Goal: Use online tool/utility: Use online tool/utility

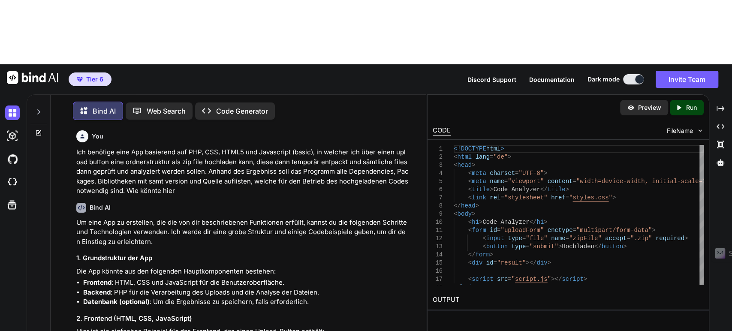
scroll to position [48, 0]
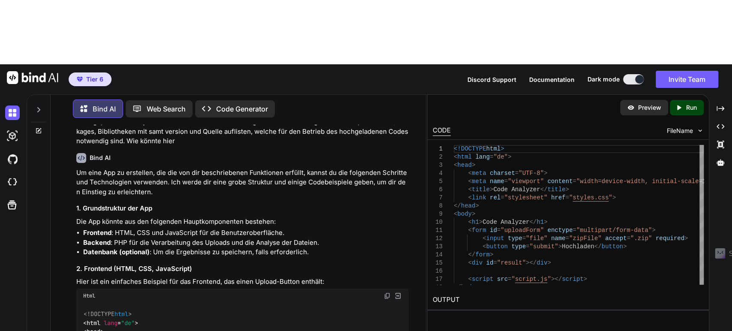
drag, startPoint x: 14, startPoint y: 120, endPoint x: 308, endPoint y: 64, distance: 299.2
click at [13, 175] on img at bounding box center [12, 182] width 15 height 15
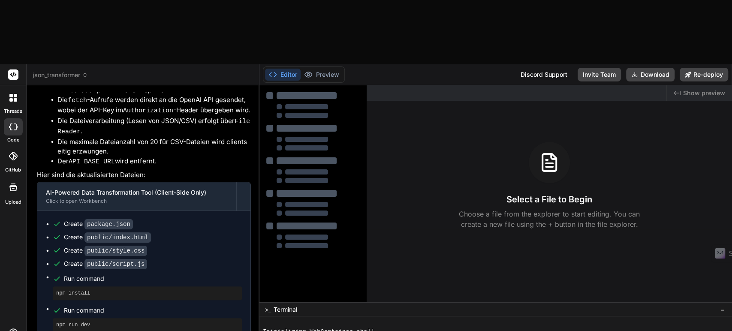
scroll to position [1874, 0]
type textarea "x"
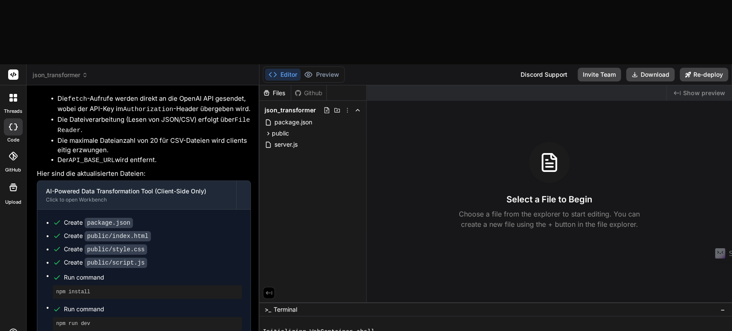
click at [86, 71] on span "json_transformer" at bounding box center [60, 75] width 55 height 9
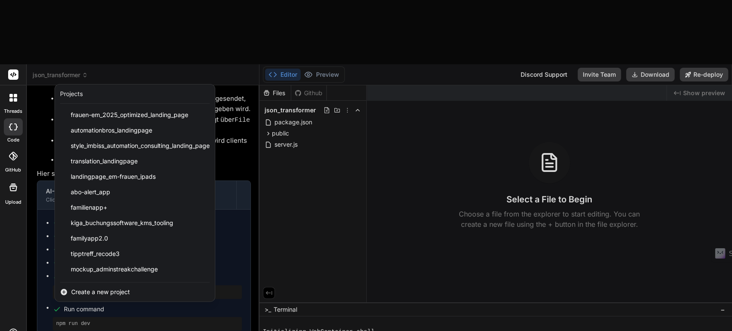
click at [106, 288] on span "Create a new project" at bounding box center [100, 292] width 59 height 9
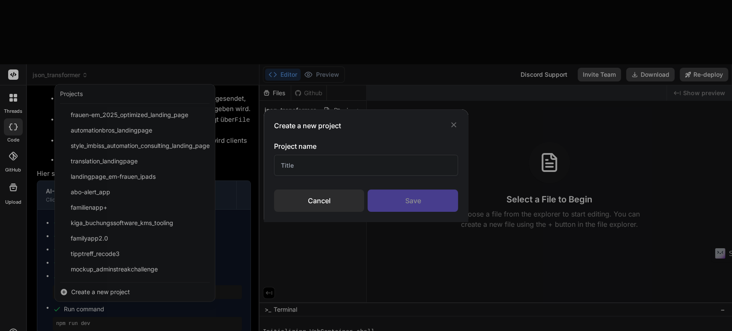
click at [299, 164] on input "text" at bounding box center [366, 165] width 184 height 21
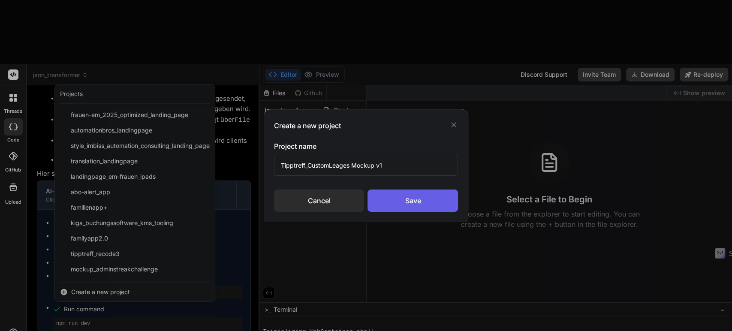
type input "Tipptreff_CustomLeages Mockup v1"
click at [418, 201] on div "Save" at bounding box center [412, 200] width 90 height 22
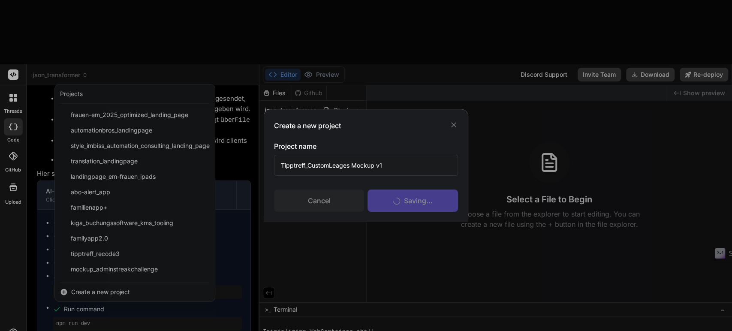
scroll to position [0, 0]
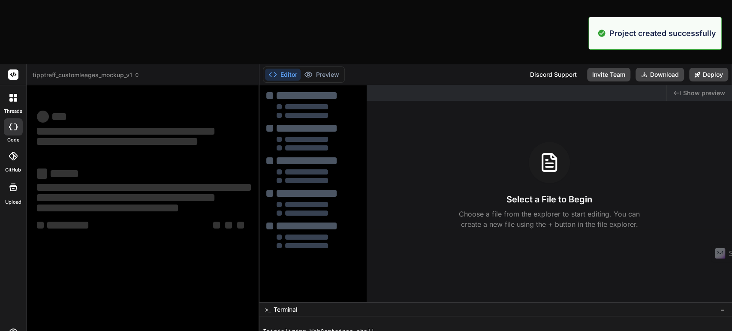
type textarea "x"
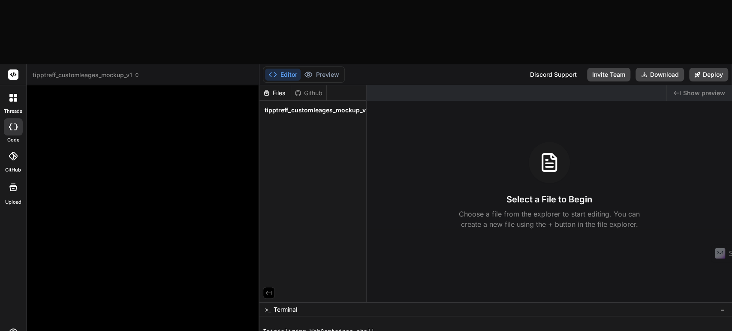
paste textarea "Loremi dol sit AM-CO-Adipis-Elitse: Doeiusmod.tem – Incidid „Utlabo Etdolor“ Ma…"
type textarea "Loremi dol sit AM-CO-Adipis-Elitse: Doeiusmod.tem – Incidid „Utlabo Etdolor“ Ma…"
type textarea "x"
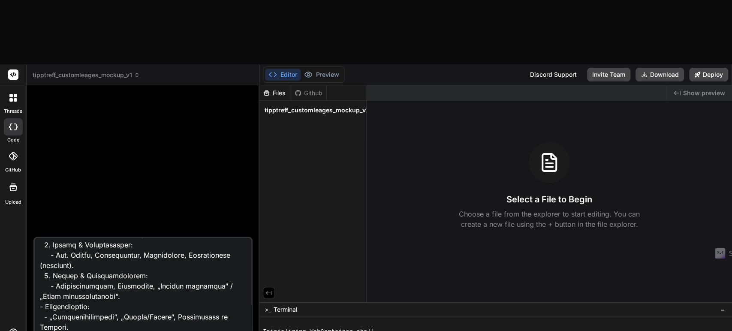
scroll to position [2198, 0]
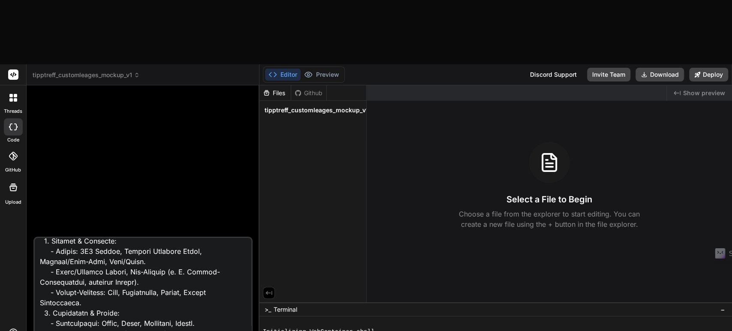
click at [145, 238] on textarea at bounding box center [143, 291] width 216 height 106
click at [117, 238] on textarea at bounding box center [143, 291] width 216 height 106
type textarea "Loremi dol sit AM-CO-Adipis-Elitse: Doeiusmod.tem – Incidid „Utlabo Etdolor“ Ma…"
type textarea "x"
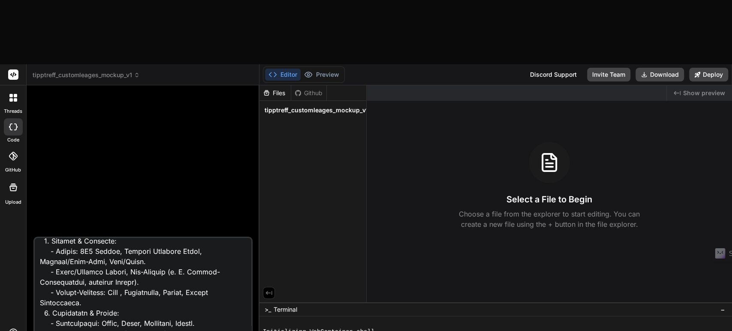
type textarea "Loremi dol sit AM-CO-Adipis-Elitse: Doeiusmod.tem – Incidid „Utlabo Etdolor“ Ma…"
type textarea "x"
type textarea "Loremi dol sit AM-CO-Adipis-Elitse: Doeiusmod.tem – Incidid „Utlabo Etdolor“ Ma…"
type textarea "x"
type textarea "Loremi dol sit AM-CO-Adipis-Elitse: Doeiusmod.tem – Incidid „Utlabo Etdolor“ Ma…"
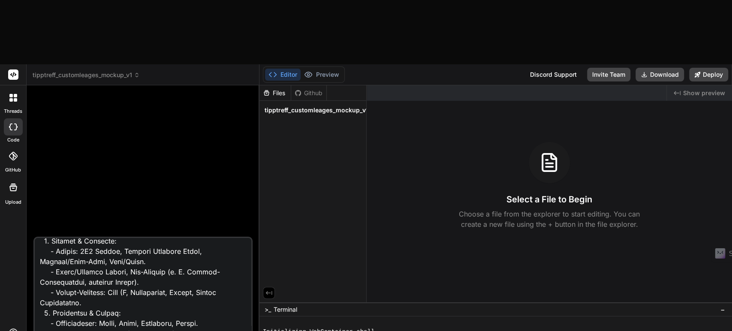
type textarea "x"
type textarea "Loremi dol sit AM-CO-Adipis-Elitse: Doeiusmod.tem – Incidid „Utlabo Etdolor“ Ma…"
type textarea "x"
type textarea "Loremi dol sit AM-CO-Adipis-Elitse: Doeiusmod.tem – Incidid „Utlabo Etdolor“ Ma…"
type textarea "x"
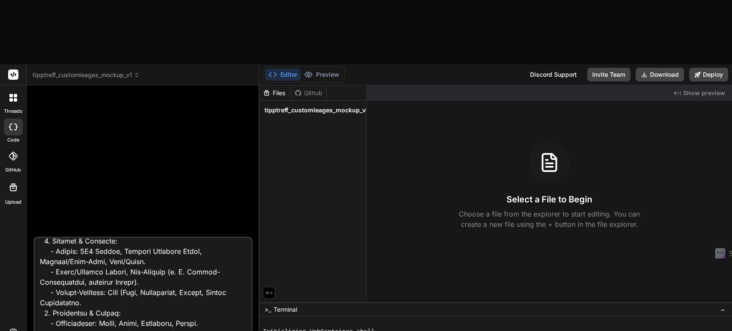
type textarea "Loremi dol sit AM-CO-Adipis-Elitse: Doeiusmod.tem – Incidid „Utlabo Etdolor“ Ma…"
type textarea "x"
type textarea "Loremi dol sit AM-CO-Adipis-Elitse: Doeiusmod.tem – Incidid „Utlabo Etdolor“ Ma…"
type textarea "x"
type textarea "Loremi dol sit AM-CO-Adipis-Elitse: Doeiusmod.tem – Incidid „Utlabo Etdolor“ Ma…"
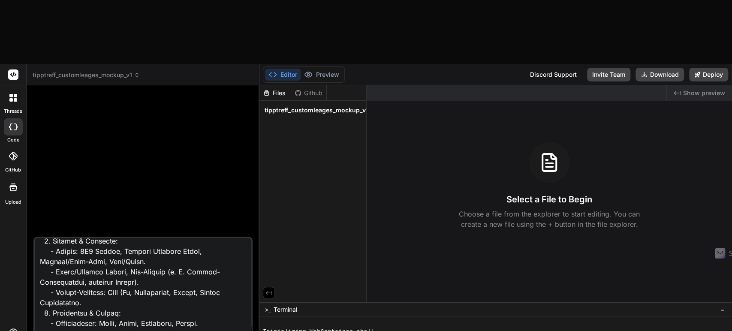
type textarea "x"
type textarea "Loremi dol sit AM-CO-Adipis-Elitse: Doeiusmod.tem – Incidid „Utlabo Etdolor“ Ma…"
type textarea "x"
type textarea "Loremi dol sit AM-CO-Adipis-Elitse: Doeiusmod.tem – Incidid „Utlabo Etdolor“ Ma…"
type textarea "x"
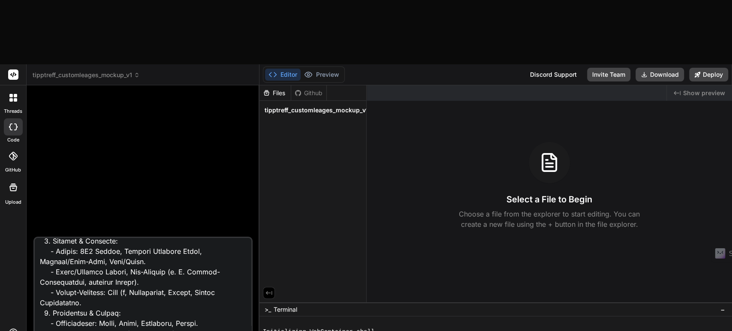
type textarea "Loremi dol sit AM-CO-Adipis-Elitse: Doeiusmod.tem – Incidid „Utlabo Etdolor“ Ma…"
type textarea "x"
type textarea "Loremi dol sit AM-CO-Adipis-Elitse: Doeiusmod.tem – Incidid „Utlabo Etdolor“ Ma…"
type textarea "x"
type textarea "Loremi dol sit AM-CO-Adipis-Elitse: Doeiusmod.tem – Incidid „Utlabo Etdolor“ Ma…"
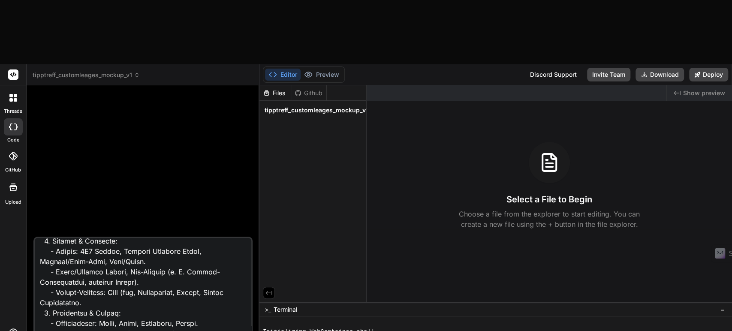
type textarea "x"
type textarea "Loremi dol sit AM-CO-Adipis-Elitse: Doeiusmod.tem – Incidid „Utlabo Etdolor“ Ma…"
type textarea "x"
type textarea "Loremi dol sit AM-CO-Adipis-Elitse: Doeiusmod.tem – Incidid „Utlabo Etdolor“ Ma…"
type textarea "x"
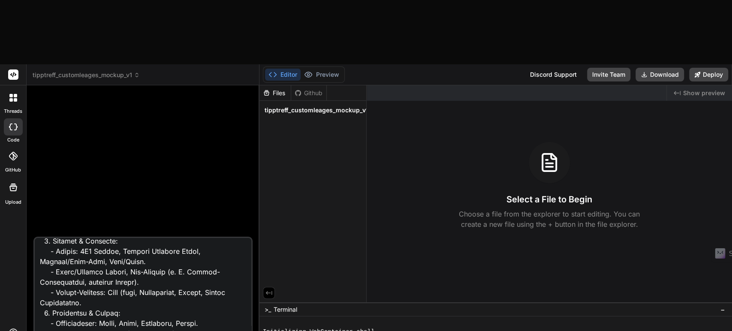
type textarea "Loremi dol sit AM-CO-Adipis-Elitse: Doeiusmod.tem – Incidid „Utlabo Etdolor“ Ma…"
type textarea "x"
type textarea "Loremi dol sit AM-CO-Adipis-Elitse: Doeiusmod.tem – Incidid „Utlabo Etdolor“ Ma…"
type textarea "x"
type textarea "Loremi dol sit AM-CO-Adipis-Elitse: Doeiusmod.tem – Incidid „Utlabo Etdolor“ Ma…"
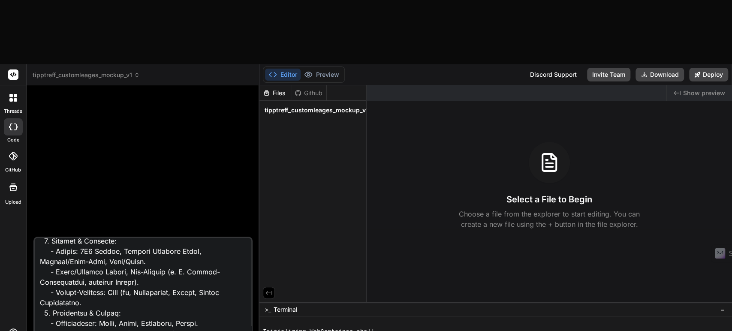
type textarea "x"
type textarea "Loremi dol sit AM-CO-Adipis-Elitse: Doeiusmod.tem – Incidid „Utlabo Etdolor“ Ma…"
type textarea "x"
type textarea "Loremi dol sit AM-CO-Adipis-Elitse: Doeiusmod.tem – Incidid „Utlabo Etdolor“ Ma…"
type textarea "x"
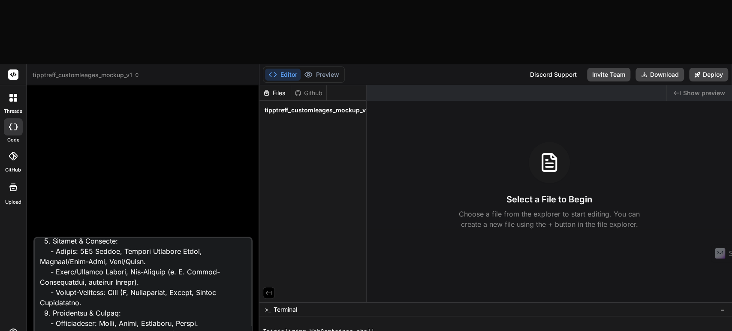
type textarea "Loremi dol sit AM-CO-Adipis-Elitse: Doeiusmod.tem – Incidid „Utlabo Etdolor“ Ma…"
type textarea "x"
type textarea "Loremi dol sit AM-CO-Adipis-Elitse: Doeiusmod.tem – Incidid „Utlabo Etdolor“ Ma…"
type textarea "x"
type textarea "Loremi dol sit AM-CO-Adipis-Elitse: Doeiusmod.tem – Incidid „Utlabo Etdolor“ Ma…"
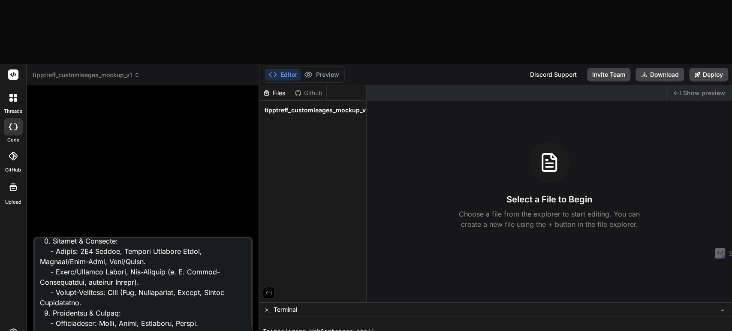
type textarea "x"
type textarea "Loremi dol sit AM-CO-Adipis-Elitse: Doeiusmod.tem – Incidid „Utlabo Etdolor“ Ma…"
type textarea "x"
type textarea "Loremi dol sit AM-CO-Adipis-Elitse: Doeiusmod.tem – Incidid „Utlabo Etdolor“ Ma…"
type textarea "x"
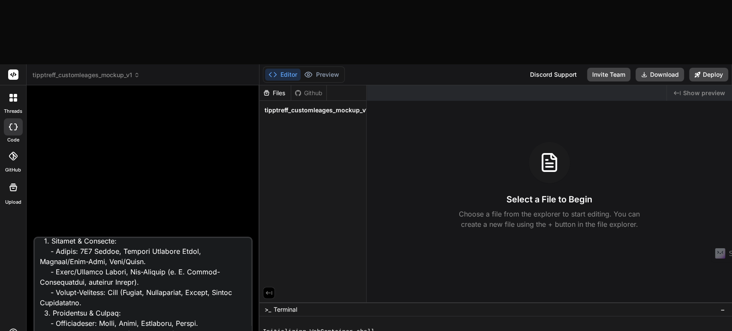
type textarea "Loremi dol sit AM-CO-Adipis-Elitse: Doeiusmod.tem – Incidid „Utlabo Etdolor“ Ma…"
type textarea "x"
type textarea "Loremi dol sit AM-CO-Adipis-Elitse: Doeiusmod.tem – Incidid „Utlabo Etdolor“ Ma…"
type textarea "x"
type textarea "Loremi dol sit AM-CO-Adipis-Elitse: Doeiusmod.tem – Incidid „Utlabo Etdolor“ Ma…"
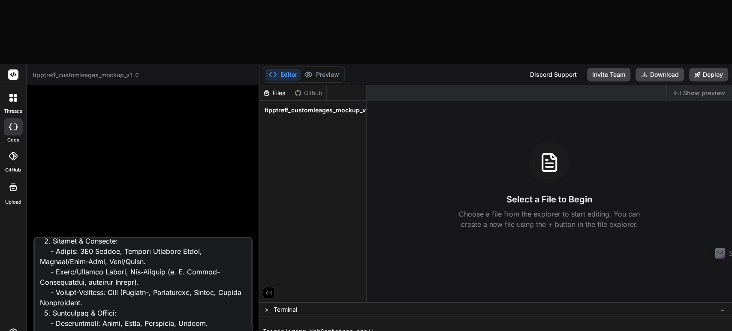
type textarea "x"
type textarea "Loremi dol sit AM-CO-Adipis-Elitse: Doeiusmod.tem – Incidid „Utlabo Etdolor“ Ma…"
type textarea "x"
type textarea "Loremi dol sit AM-CO-Adipis-Elitse: Doeiusmod.tem – Incidid „Utlabo Etdolor“ Ma…"
type textarea "x"
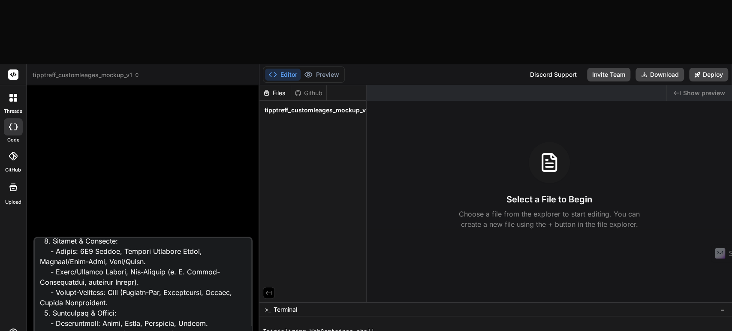
scroll to position [29, 0]
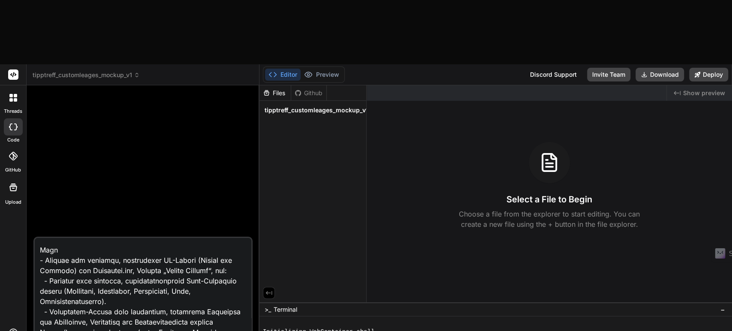
click at [230, 238] on textarea at bounding box center [143, 291] width 216 height 106
type textarea "Loremi dol sit AM-CO-Adipis-Elitse: Doeiusmod.tem – Incidid „Utlabo Etdolor“ Ma…"
type textarea "x"
type textarea "Loremi dol sit AM-CO-Adipis-Elitse: Doeiusmod.tem – Incidid „Utlabo Etdolor“ Ma…"
type textarea "x"
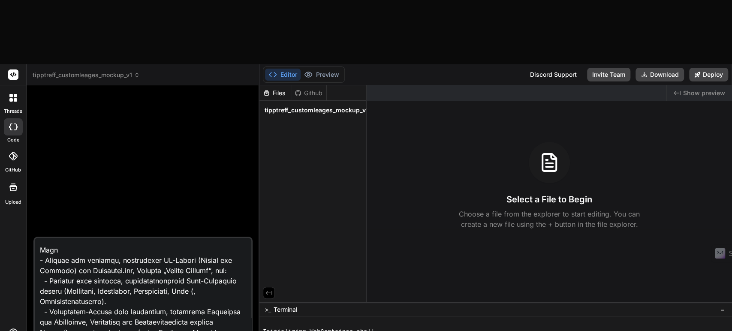
type textarea "Loremi dol sit AM-CO-Adipis-Elitse: Doeiusmod.tem – Incidid „Utlabo Etdolor“ Ma…"
type textarea "x"
type textarea "Loremi dol sit AM-CO-Adipis-Elitse: Doeiusmod.tem – Incidid „Utlabo Etdolor“ Ma…"
type textarea "x"
type textarea "Loremi dol sit AM-CO-Adipis-Elitse: Doeiusmod.tem – Incidid „Utlabo Etdolor“ Ma…"
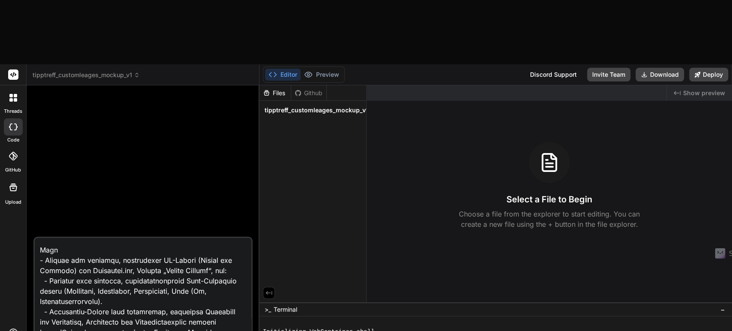
type textarea "x"
type textarea "Loremi dol sit AM-CO-Adipis-Elitse: Doeiusmod.tem – Incidid „Utlabo Etdolor“ Ma…"
type textarea "x"
type textarea "Loremi dol sit AM-CO-Adipis-Elitse: Doeiusmod.tem – Incidid „Utlabo Etdolor“ Ma…"
type textarea "x"
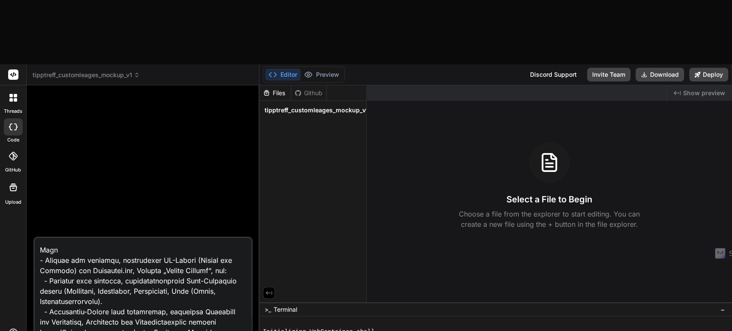
type textarea "Loremi dol sit AM-CO-Adipis-Elitse: Doeiusmod.tem – Incidid „Utlabo Etdolor“ Ma…"
type textarea "x"
type textarea "Loremi dol sit AM-CO-Adipis-Elitse: Doeiusmod.tem – Incidid „Utlabo Etdolor“ Ma…"
type textarea "x"
type textarea "Loremi dol sit AM-CO-Adipis-Elitse: Doeiusmod.tem – Incidid „Utlabo Etdolor“ Ma…"
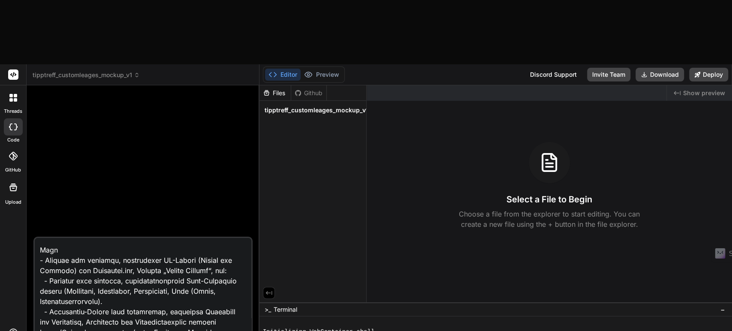
type textarea "x"
type textarea "Loremi dol sit AM-CO-Adipis-Elitse: Doeiusmod.tem – Incidid „Utlabo Etdolor“ Ma…"
type textarea "x"
type textarea "Loremi dol sit AM-CO-Adipis-Elitse: Doeiusmod.tem – Incidid „Utlabo Etdolor“ Ma…"
type textarea "x"
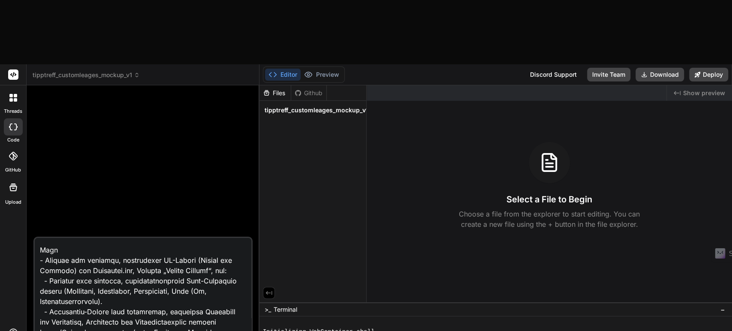
type textarea "Loremi dol sit AM-CO-Adipis-Elitse: Doeiusmod.tem – Incidid „Utlabo Etdolor“ Ma…"
type textarea "x"
type textarea "Loremi dol sit AM-CO-Adipis-Elitse: Doeiusmod.tem – Incidid „Utlabo Etdolor“ Ma…"
type textarea "x"
type textarea "Loremi dol sit AM-CO-Adipis-Elitse: Doeiusmod.tem – Incidid „Utlabo Etdolor“ Ma…"
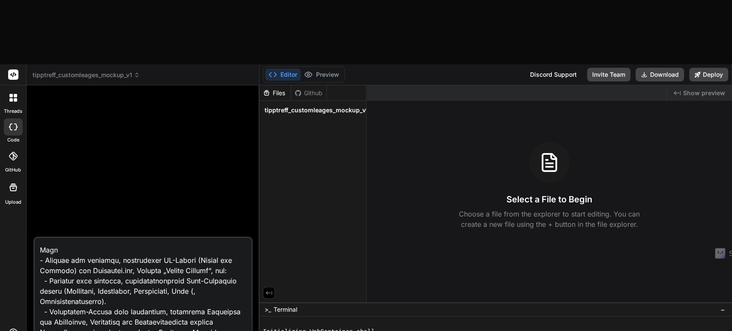
type textarea "x"
type textarea "Loremi dol sit AM-CO-Adipis-Elitse: Doeiusmod.tem – Incidid „Utlabo Etdolor“ Ma…"
type textarea "x"
type textarea "Loremi dol sit AM-CO-Adipis-Elitse: Doeiusmod.tem – Incidid „Utlabo Etdolor“ Ma…"
type textarea "x"
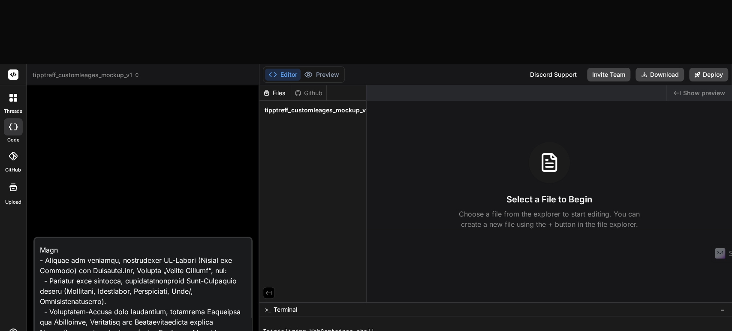
type textarea "Loremi dol sit AM-CO-Adipis-Elitse: Doeiusmod.tem – Incidid „Utlabo Etdolor“ Ma…"
type textarea "x"
type textarea "Loremi dol sit AM-CO-Adipis-Elitse: Doeiusmod.tem – Incidid „Utlabo Etdolor“ Ma…"
type textarea "x"
type textarea "Loremi dol sit AM-CO-Adipis-Elitse: Doeiusmod.tem – Incidid „Utlabo Etdolor“ Ma…"
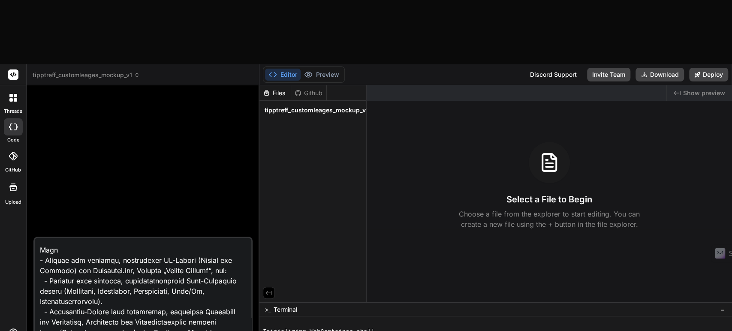
type textarea "x"
type textarea "Loremi dol sit AM-CO-Adipis-Elitse: Doeiusmod.tem – Incidid „Utlabo Etdolor“ Ma…"
type textarea "x"
type textarea "Loremi dol sit AM-CO-Adipis-Elitse: Doeiusmod.tem – Incidid „Utlabo Etdolor“ Ma…"
type textarea "x"
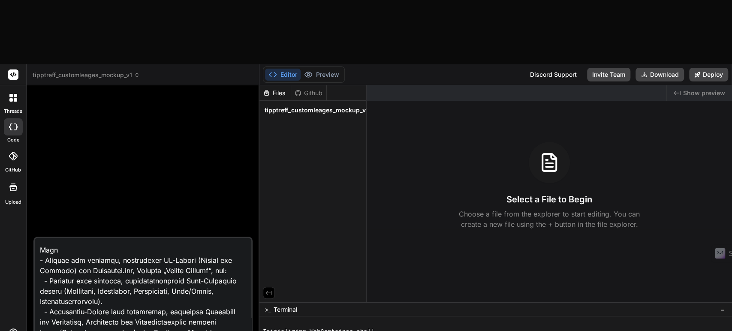
type textarea "Loremi dol sit AM-CO-Adipis-Elitse: Doeiusmod.tem – Incidid „Utlabo Etdolor“ Ma…"
type textarea "x"
type textarea "Loremi dol sit AM-CO-Adipis-Elitse: Doeiusmod.tem – Incidid „Utlabo Etdolor“ Ma…"
type textarea "x"
type textarea "Loremi dol sit AM-CO-Adipis-Elitse: Doeiusmod.tem – Incidid „Utlabo Etdolor“ Ma…"
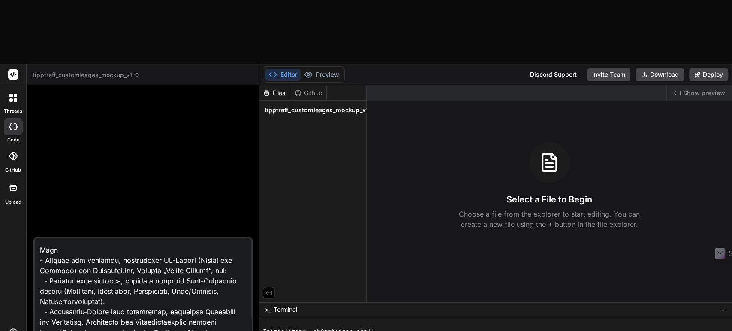
type textarea "x"
type textarea "Loremi dol sit AM-CO-Adipis-Elitse: Doeiusmod.tem – Incidid „Utlabo Etdolor“ Ma…"
type textarea "x"
type textarea "Loremi dol sit AM-CO-Adipis-Elitse: Doeiusmod.tem – Incidid „Utlabo Etdolor“ Ma…"
type textarea "x"
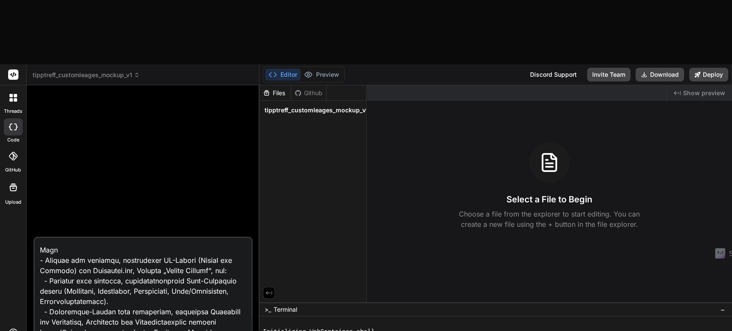
scroll to position [235, 0]
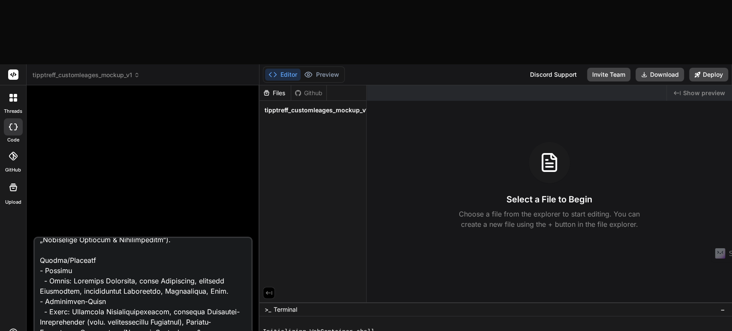
click at [218, 238] on textarea at bounding box center [143, 291] width 216 height 106
type textarea "Loremi dol sit AM-CO-Adipis-Elitse: Doeiusmod.tem – Incidid „Utlabo Etdolor“ Ma…"
type textarea "x"
type textarea "Loremi dol sit AM-CO-Adipis-Elitse: Doeiusmod.tem – Incidid „Utlabo Etdolor“ Ma…"
type textarea "x"
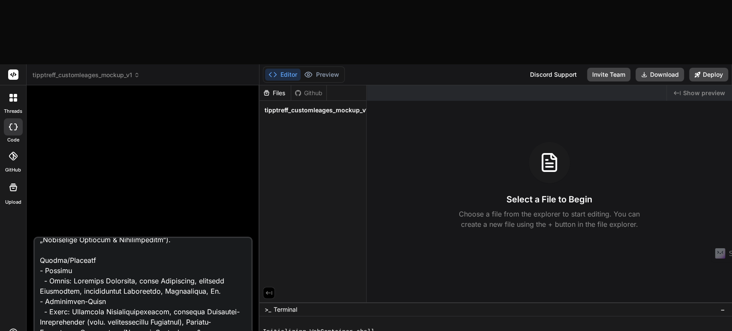
type textarea "Loremi dol sit AM-CO-Adipis-Elitse: Doeiusmod.tem – Incidid „Utlabo Etdolor“ Ma…"
type textarea "x"
type textarea "Loremi dol sit AM-CO-Adipis-Elitse: Doeiusmod.tem – Incidid „Utlabo Etdolor“ Ma…"
type textarea "x"
type textarea "Loremi dol sit AM-CO-Adipis-Elitse: Doeiusmod.tem – Incidid „Utlabo Etdolor“ Ma…"
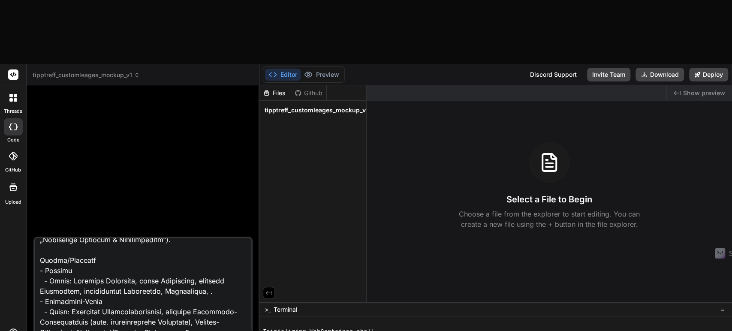
type textarea "x"
type textarea "Loremi dol sit AM-CO-Adipis-Elitse: Doeiusmod.tem – Incidid „Utlabo Etdolor“ Ma…"
type textarea "x"
type textarea "Loremi dol sit AM-CO-Adipis-Elitse: Doeiusmod.tem – Incidid „Utlabo Etdolor“ Ma…"
type textarea "x"
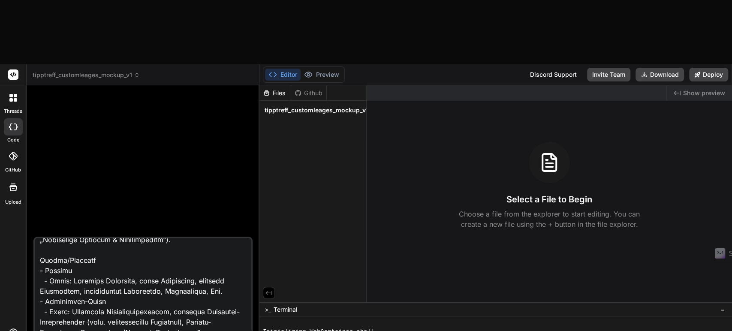
type textarea "Loremi dol sit AM-CO-Adipis-Elitse: Doeiusmod.tem – Incidid „Utlabo Etdolor“ Ma…"
type textarea "x"
type textarea "Loremi dol sit AM-CO-Adipis-Elitse: Doeiusmod.tem – Incidid „Utlabo Etdolor“ Ma…"
type textarea "x"
type textarea "Loremi dol sit AM-CO-Adipis-Elitse: Doeiusmod.tem – Incidid „Utlabo Etdolor“ Ma…"
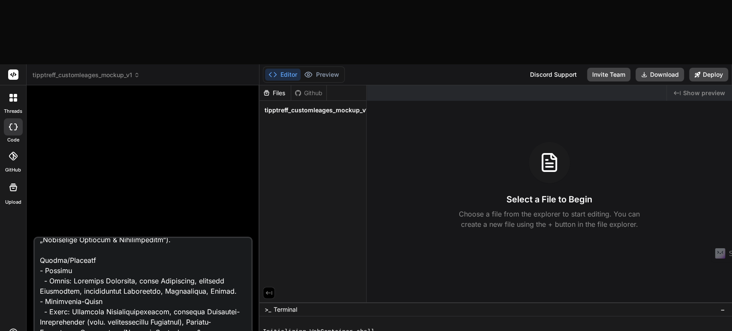
type textarea "x"
type textarea "Loremi dol sit AM-CO-Adipis-Elitse: Doeiusmod.tem – Incidid „Utlabo Etdolor“ Ma…"
type textarea "x"
type textarea "Loremi dol sit AM-CO-Adipis-Elitse: Doeiusmod.tem – Incidid „Utlabo Etdolor“ Ma…"
type textarea "x"
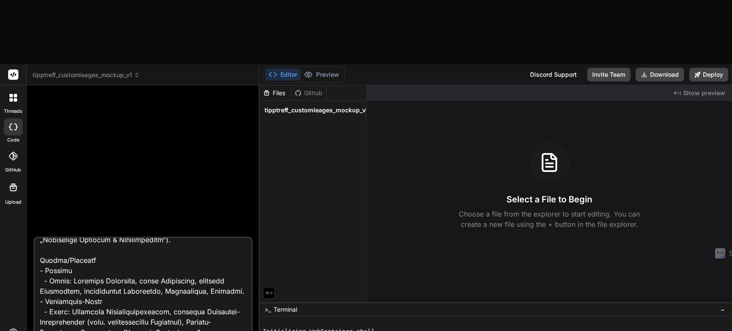
type textarea "Loremi dol sit AM-CO-Adipis-Elitse: Doeiusmod.tem – Incidid „Utlabo Etdolor“ Ma…"
type textarea "x"
type textarea "Loremi dol sit AM-CO-Adipis-Elitse: Doeiusmod.tem – Incidid „Utlabo Etdolor“ Ma…"
type textarea "x"
type textarea "Loremi dol sit AM-CO-Adipis-Elitse: Doeiusmod.tem – Incidid „Utlabo Etdolor“ Ma…"
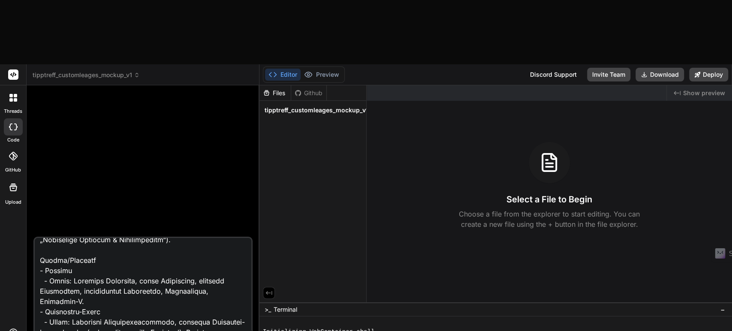
type textarea "x"
type textarea "Loremi dol sit AM-CO-Adipis-Elitse: Doeiusmod.tem – Incidid „Utlabo Etdolor“ Ma…"
type textarea "x"
type textarea "Loremi dol sit AM-CO-Adipis-Elitse: Doeiusmod.tem – Incidid „Utlabo Etdolor“ Ma…"
type textarea "x"
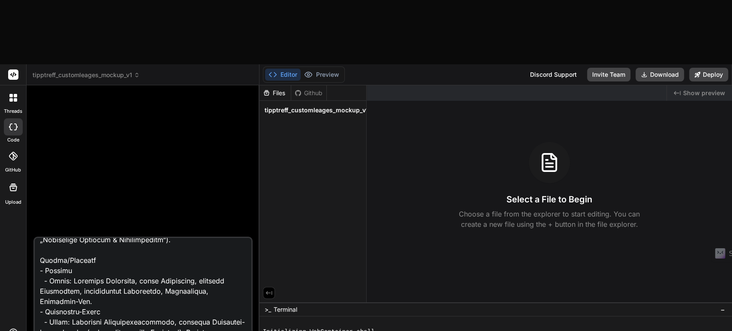
type textarea "Loremi dol sit AM-CO-Adipis-Elitse: Doeiusmod.tem – Incidid „Utlabo Etdolor“ Ma…"
type textarea "x"
type textarea "Loremi dol sit AM-CO-Adipis-Elitse: Doeiusmod.tem – Incidid „Utlabo Etdolor“ Ma…"
type textarea "x"
type textarea "Loremi dol sit AM-CO-Adipis-Elitse: Doeiusmod.tem – Incidid „Utlabo Etdolor“ Ma…"
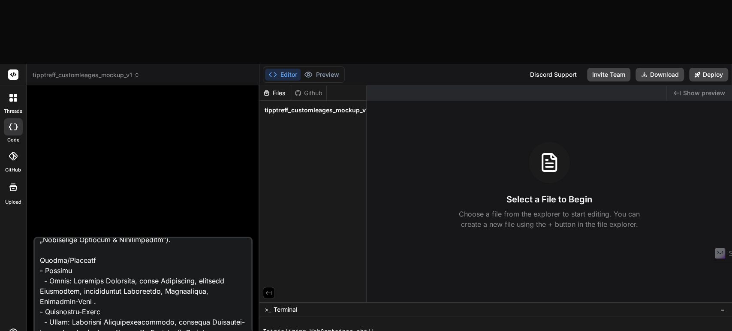
type textarea "x"
type textarea "Loremi dol sit AM-CO-Adipis-Elitse: Doeiusmod.tem – Incidid „Utlabo Etdolor“ Ma…"
type textarea "x"
type textarea "Loremi dol sit AM-CO-Adipis-Elitse: Doeiusmod.tem – Incidid „Utlabo Etdolor“ Ma…"
type textarea "x"
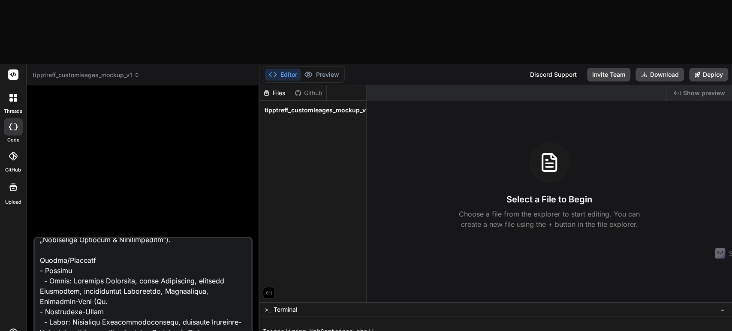
type textarea "Loremi dol sit AM-CO-Adipis-Elitse: Doeiusmod.tem – Incidid „Utlabo Etdolor“ Ma…"
type textarea "x"
type textarea "Loremi dol sit AM-CO-Adipis-Elitse: Doeiusmod.tem – Incidid „Utlabo Etdolor“ Ma…"
type textarea "x"
type textarea "Loremi dol sit AM-CO-Adipis-Elitse: Doeiusmod.tem – Incidid „Utlabo Etdolor“ Ma…"
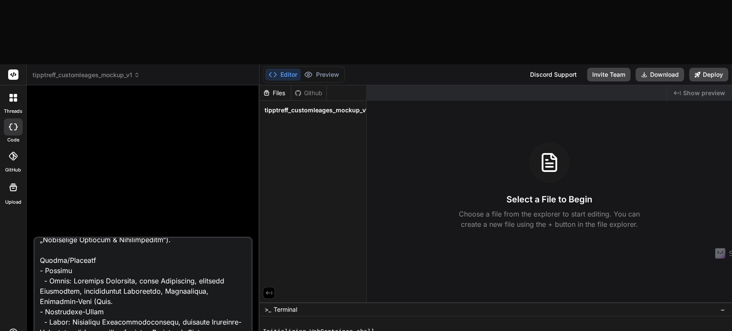
type textarea "x"
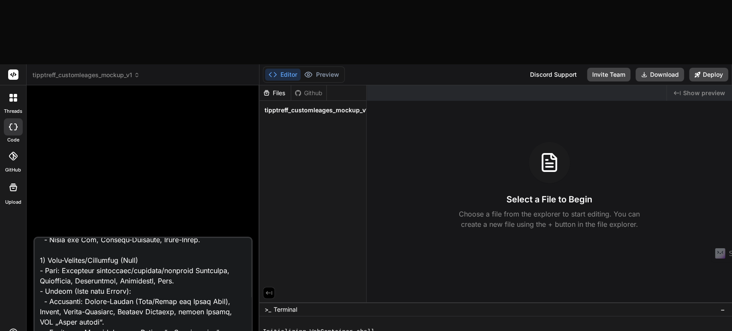
click at [174, 238] on textarea at bounding box center [143, 291] width 216 height 106
click at [176, 238] on textarea at bounding box center [143, 291] width 216 height 106
type textarea "Loremi dol sit AM-CO-Adipis-Elitse: Doeiusmod.tem – Incidid „Utlabo Etdolor“ Ma…"
type textarea "x"
type textarea "Loremi dol sit AM-CO-Adipis-Elitse: Doeiusmod.tem – Incidid „Utlabo Etdolor“ Ma…"
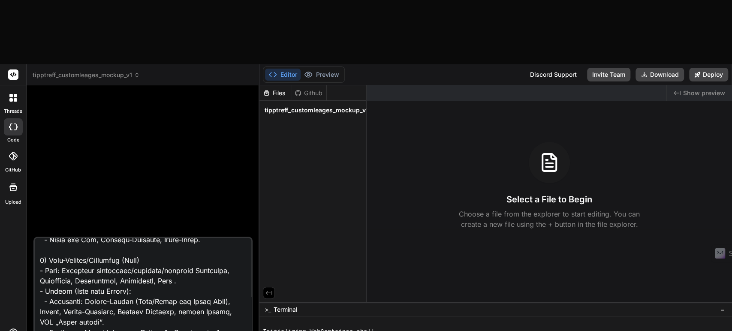
type textarea "x"
type textarea "Loremi dol sit AM-CO-Adipis-Elitse: Doeiusmod.tem – Incidid „Utlabo Etdolor“ Ma…"
type textarea "x"
type textarea "Loremi dol sit AM-CO-Adipis-Elitse: Doeiusmod.tem – Incidid „Utlabo Etdolor“ Ma…"
type textarea "x"
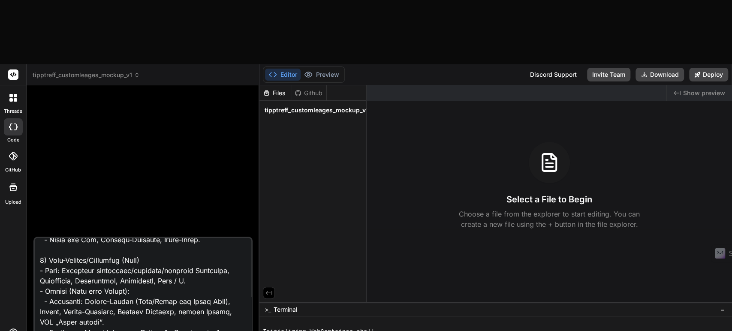
type textarea "Loremi dol sit AM-CO-Adipis-Elitse: Doeiusmod.tem – Incidid „Utlabo Etdolor“ Ma…"
type textarea "x"
type textarea "Loremi dol sit AM-CO-Adipis-Elitse: Doeiusmod.tem – Incidid „Utlabo Etdolor“ Ma…"
type textarea "x"
type textarea "Loremi dol sit AM-CO-Adipis-Elitse: Doeiusmod.tem – Incidid „Utlabo Etdolor“ Ma…"
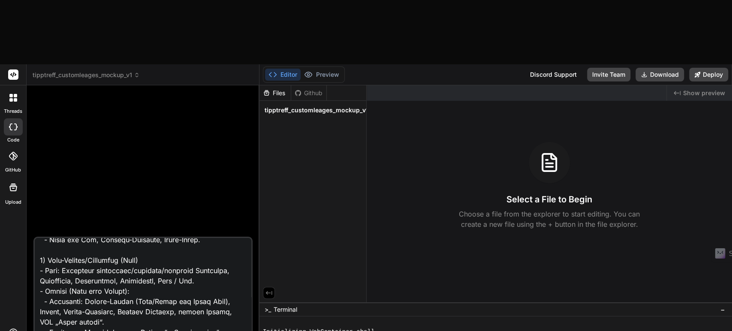
type textarea "x"
type textarea "Loremi dol sit AM-CO-Adipis-Elitse: Doeiusmod.tem – Incidid „Utlabo Etdolor“ Ma…"
type textarea "x"
type textarea "Loremi dol sit AM-CO-Adipis-Elitse: Doeiusmod.tem – Incidid „Utlabo Etdolor“ Ma…"
type textarea "x"
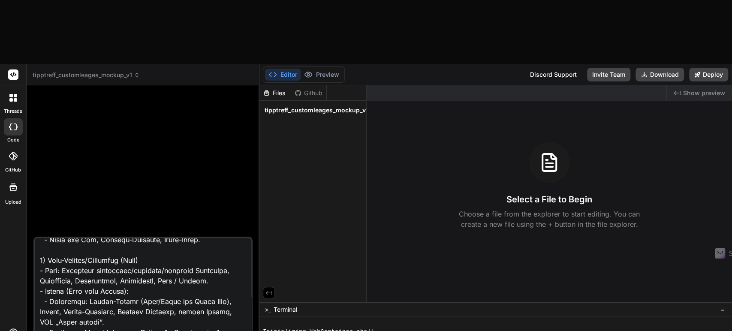
type textarea "Loremi dol sit AM-CO-Adipis-Elitse: Doeiusmod.tem – Incidid „Utlabo Etdolor“ Ma…"
type textarea "x"
type textarea "Loremi dol sit AM-CO-Adipis-Elitse: Doeiusmod.tem – Incidid „Utlabo Etdolor“ Ma…"
type textarea "x"
type textarea "Loremi dol sit AM-CO-Adipis-Elitse: Doeiusmod.tem – Incidid „Utlabo Etdolor“ Ma…"
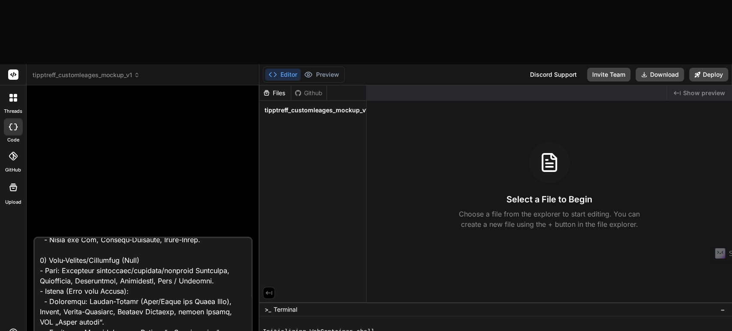
type textarea "x"
type textarea "Loremi dol sit AM-CO-Adipis-Elitse: Doeiusmod.tem – Incidid „Utlabo Etdolor“ Ma…"
type textarea "x"
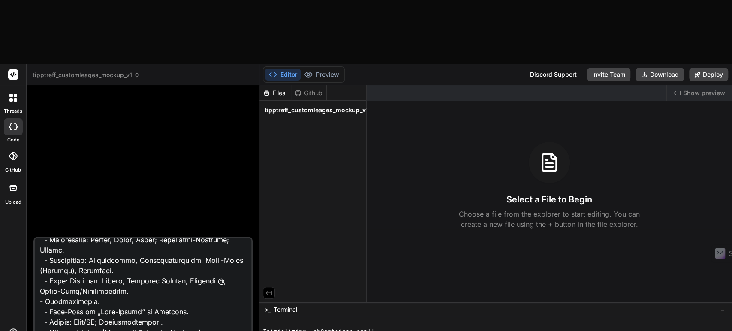
click at [65, 242] on textarea at bounding box center [143, 291] width 216 height 106
click at [65, 238] on textarea at bounding box center [143, 291] width 216 height 106
type textarea "Loremi dol sit AM-CO-Adipis-Elitse: Doeiusmod.tem – Incidid „Utlabo Etdolor“ Ma…"
type textarea "x"
type textarea "Loremi dol sit AM-CO-Adipis-Elitse: Doeiusmod.tem – Incidid „Utlabo Etdolor“ Ma…"
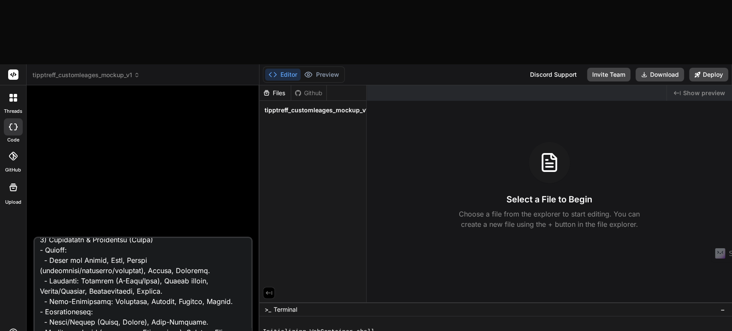
scroll to position [4092, 0]
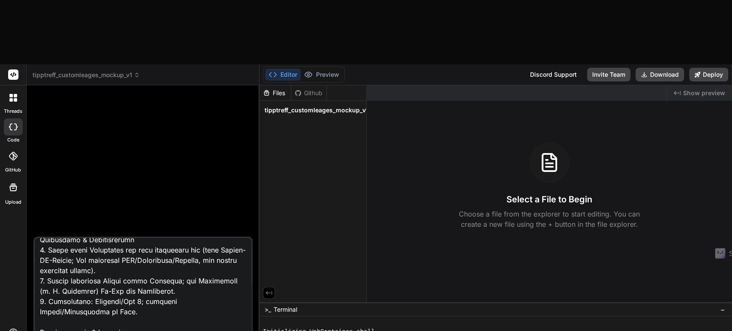
click at [130, 238] on textarea at bounding box center [143, 291] width 216 height 106
click at [60, 256] on textarea at bounding box center [143, 291] width 216 height 106
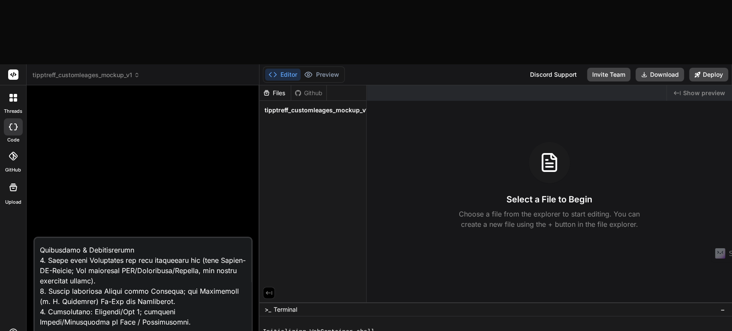
click at [153, 267] on textarea at bounding box center [143, 291] width 216 height 106
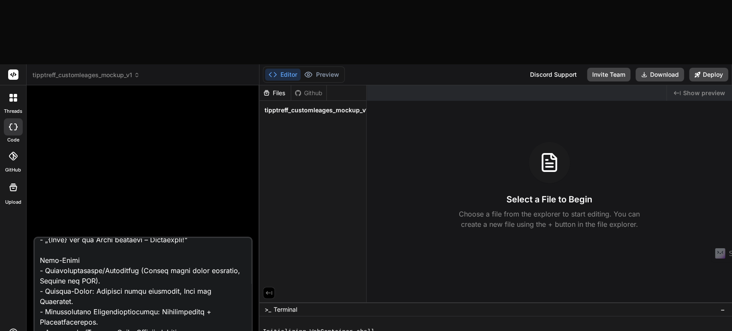
click at [131, 238] on textarea at bounding box center [143, 291] width 216 height 106
click at [129, 238] on textarea at bounding box center [143, 291] width 216 height 106
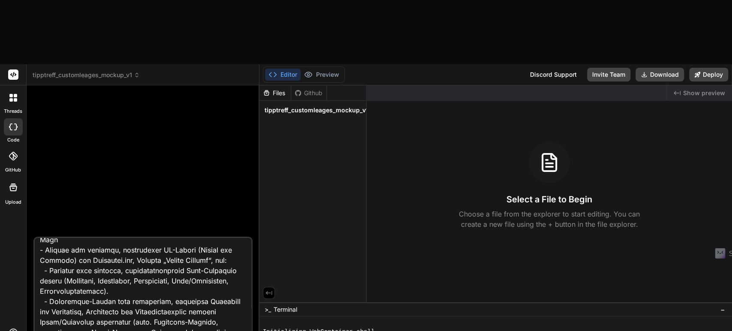
scroll to position [245, 0]
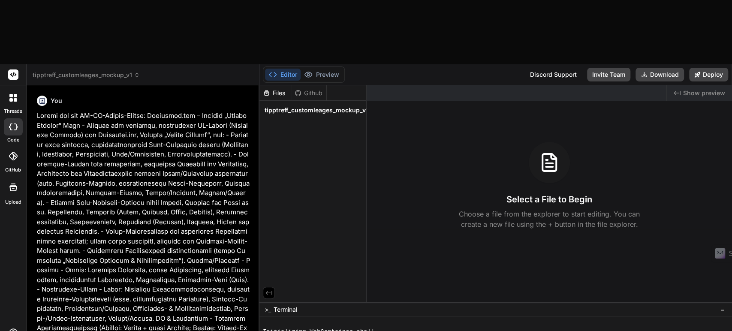
scroll to position [0, 0]
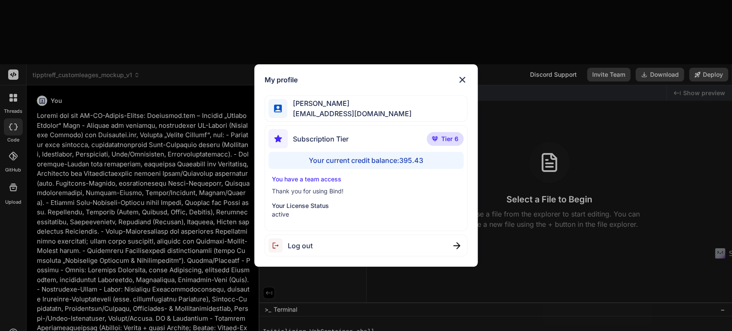
click at [463, 76] on img at bounding box center [462, 80] width 10 height 10
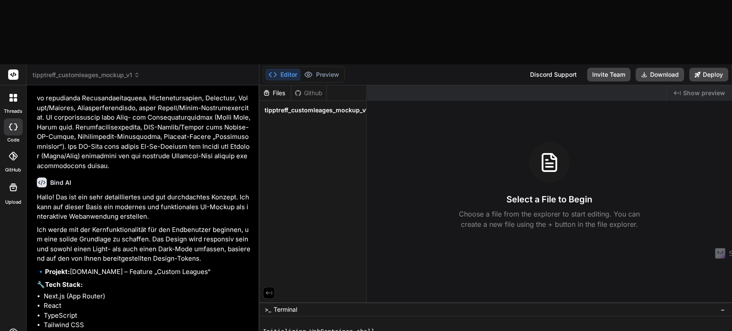
scroll to position [2935, 0]
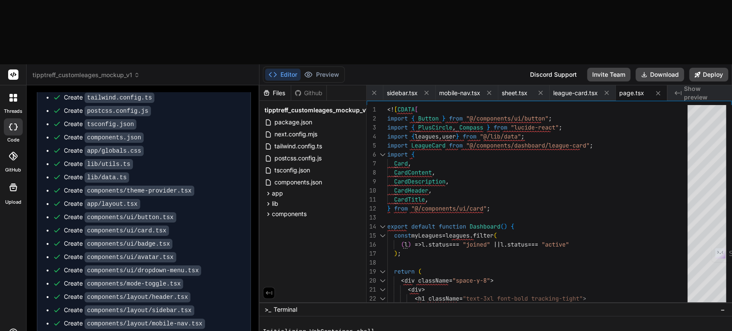
scroll to position [3445, 0]
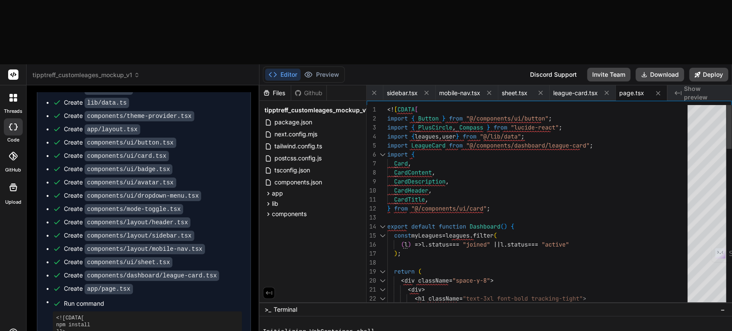
click at [697, 105] on div at bounding box center [706, 205] width 39 height 201
click at [693, 84] on span "Show preview" at bounding box center [704, 92] width 41 height 17
click at [703, 68] on button "Deploy" at bounding box center [708, 75] width 39 height 14
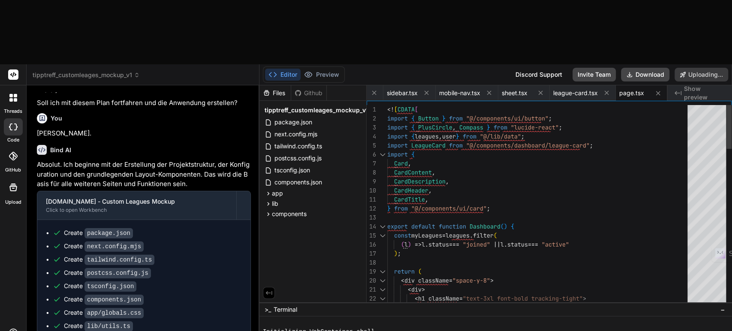
scroll to position [3206, 0]
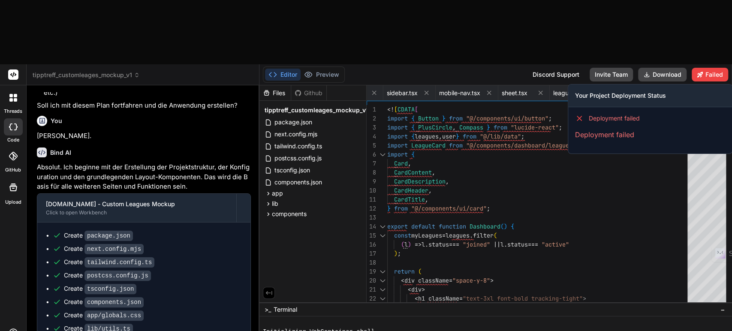
click at [611, 107] on div "Deployment failed Deployment failed" at bounding box center [650, 126] width 164 height 39
click at [609, 114] on span "Deployment failed" at bounding box center [613, 118] width 51 height 9
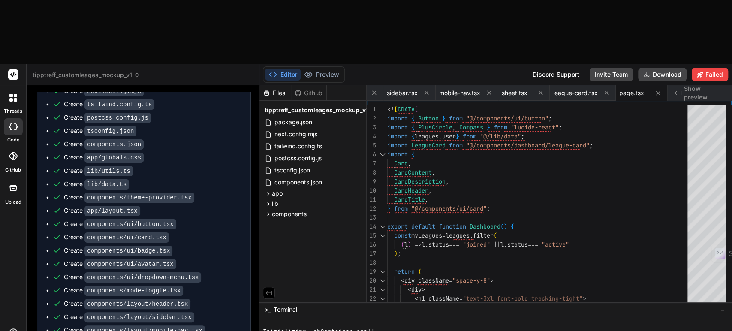
scroll to position [3543, 0]
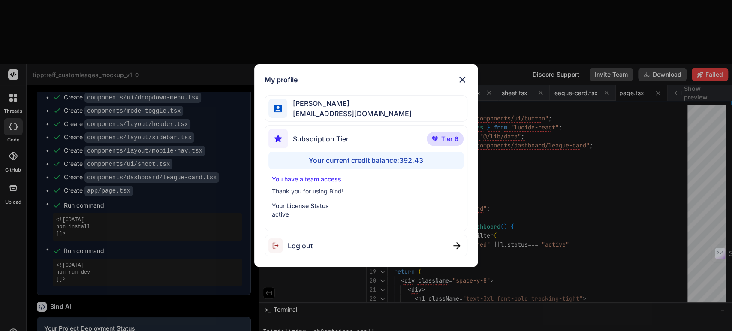
click at [465, 79] on img at bounding box center [462, 80] width 10 height 10
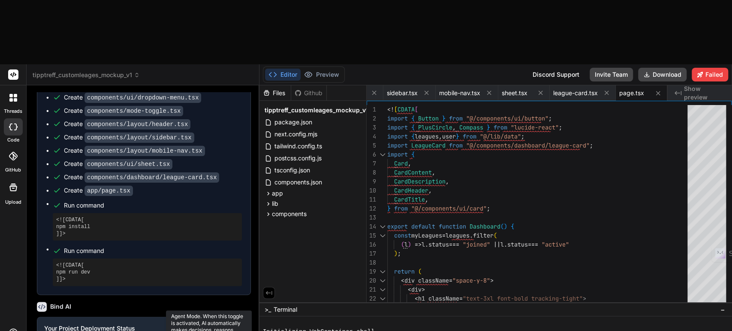
click at [266, 210] on icon at bounding box center [267, 213] width 7 height 7
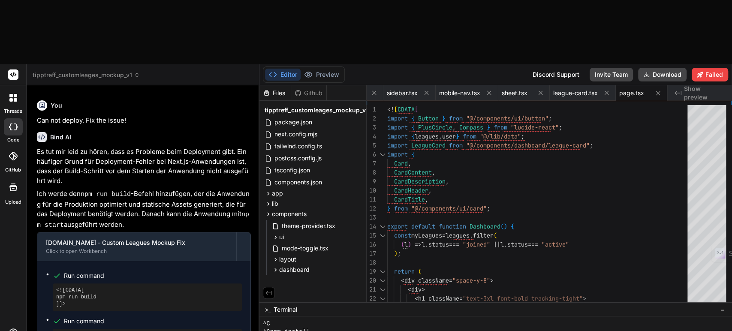
scroll to position [3843, 0]
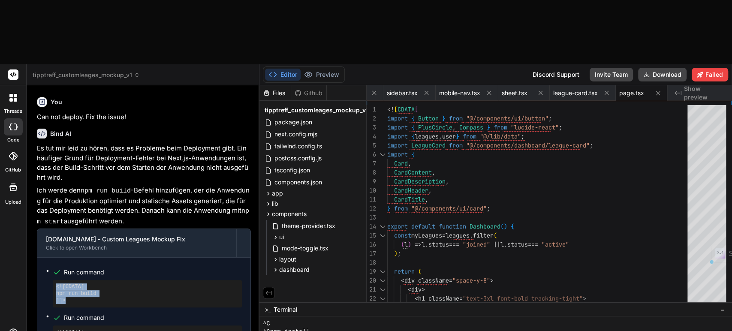
drag, startPoint x: 73, startPoint y: 177, endPoint x: 50, endPoint y: 160, distance: 28.5
click at [50, 266] on ul "Run command <![CDATA[ npm run build ]]> Run command <![CDATA[ npm start ]]>" at bounding box center [144, 309] width 196 height 87
copy pre "<![CDATA[ npm run build ]]>"
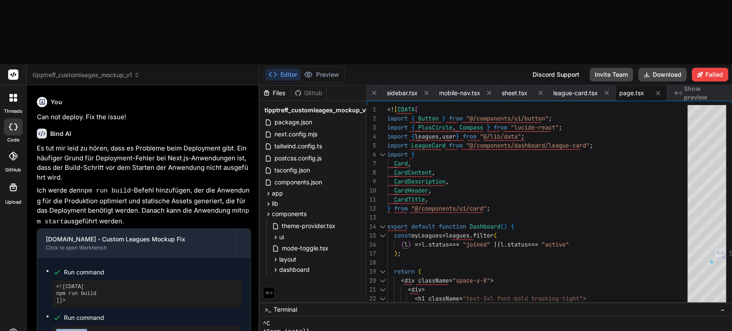
drag, startPoint x: 68, startPoint y: 219, endPoint x: 55, endPoint y: 208, distance: 17.3
copy pre "<![CDATA[ npm start ]]>"
click at [270, 305] on span ">_" at bounding box center [267, 309] width 6 height 9
click at [264, 302] on div ">_ Terminal −" at bounding box center [495, 309] width 472 height 14
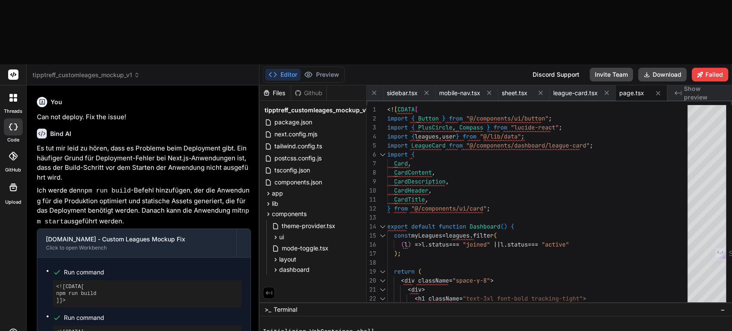
click at [277, 305] on span "Terminal" at bounding box center [285, 309] width 24 height 9
drag, startPoint x: 41, startPoint y: 246, endPoint x: 108, endPoint y: 261, distance: 68.5
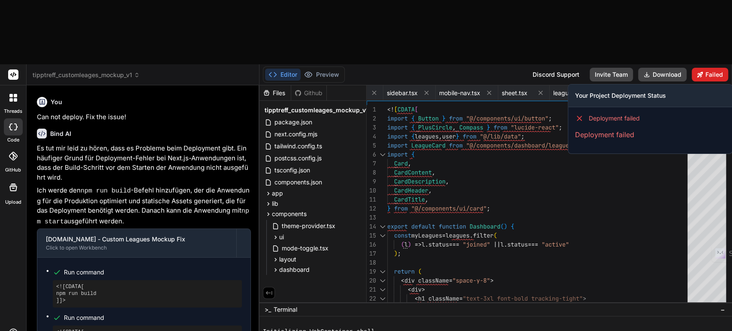
click at [713, 68] on button "Failed" at bounding box center [709, 75] width 36 height 14
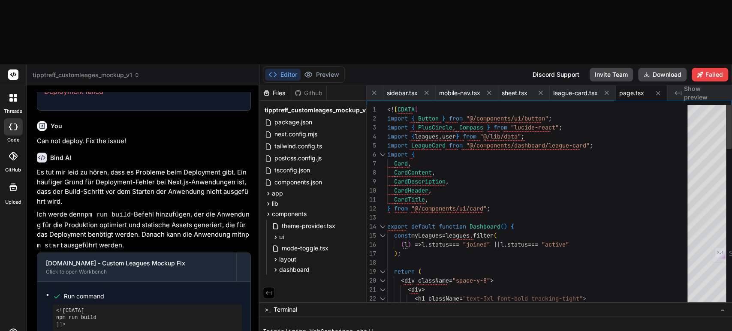
scroll to position [3843, 0]
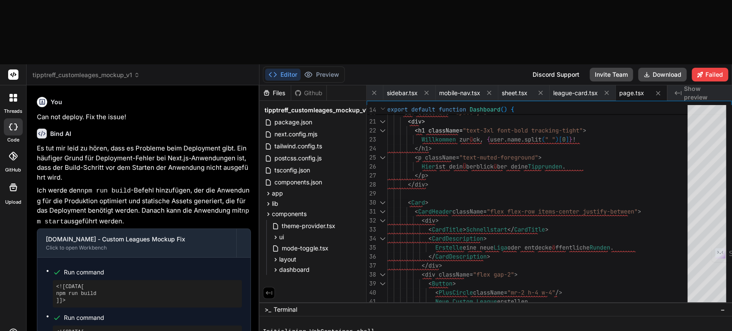
click at [1, 210] on div "threads code GitHub Upload" at bounding box center [13, 229] width 27 height 331
